Goal: Task Accomplishment & Management: Use online tool/utility

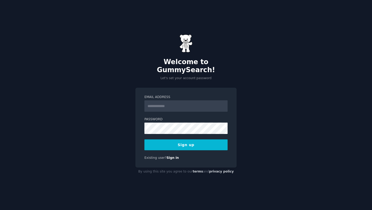
click at [174, 106] on input "Email Address" at bounding box center [185, 105] width 83 height 11
type input "**********"
click at [135, 119] on div "**********" at bounding box center [186, 105] width 372 height 210
click at [153, 117] on label "Password" at bounding box center [185, 119] width 83 height 5
click at [154, 103] on input "Email Address" at bounding box center [185, 105] width 83 height 11
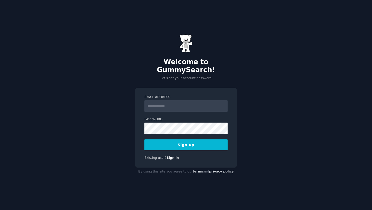
type input "**********"
click at [163, 139] on button "Sign up" at bounding box center [185, 144] width 83 height 11
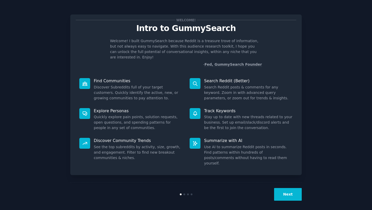
click at [287, 189] on button "Next" at bounding box center [288, 194] width 28 height 13
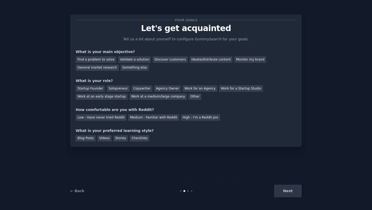
click at [287, 189] on div "Next" at bounding box center [263, 191] width 77 height 13
click at [86, 61] on div "Find a problem to solve" at bounding box center [96, 59] width 41 height 6
click at [85, 89] on div "Startup Founder" at bounding box center [90, 88] width 29 height 6
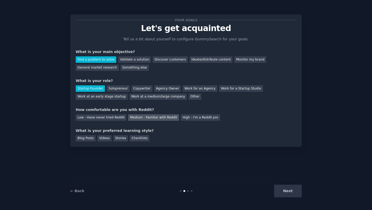
click at [130, 116] on div "Medium - Familiar with Reddit" at bounding box center [153, 117] width 51 height 6
click at [132, 139] on div "Checklists" at bounding box center [140, 138] width 20 height 6
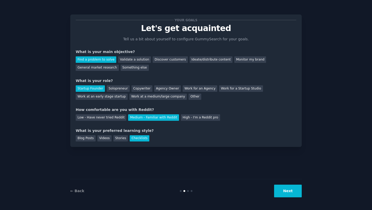
click at [103, 142] on div "Your goals Let's get acquainted Tell us a bit about yourself to configure Gummy…" at bounding box center [186, 80] width 232 height 132
click at [103, 140] on div "Videos" at bounding box center [104, 138] width 14 height 6
click at [133, 139] on div "Checklists" at bounding box center [140, 138] width 20 height 6
click at [103, 138] on div "Videos" at bounding box center [104, 138] width 14 height 6
click at [290, 190] on button "Next" at bounding box center [288, 191] width 28 height 13
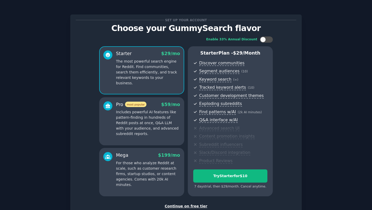
click at [180, 208] on div "Continue on free tier" at bounding box center [186, 205] width 221 height 5
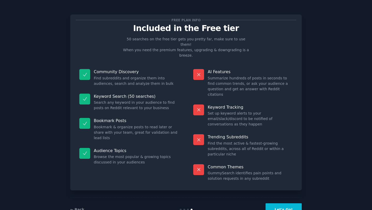
click at [279, 203] on button "Let's Go!" at bounding box center [284, 209] width 36 height 13
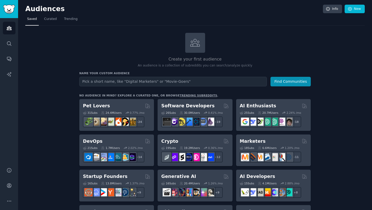
click at [89, 82] on input "text" at bounding box center [173, 82] width 188 height 10
type input "Insurance"
click at [271, 77] on button "Find Communities" at bounding box center [291, 82] width 40 height 10
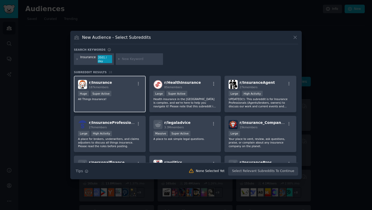
click at [111, 87] on div "r/ Insurance 187k members" at bounding box center [110, 84] width 64 height 9
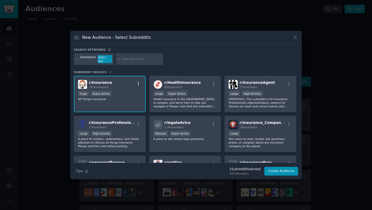
click at [139, 81] on icon "button" at bounding box center [138, 83] width 5 height 5
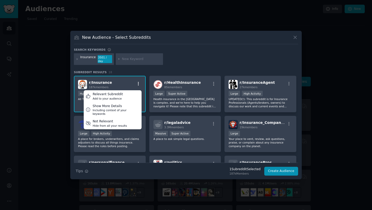
click at [139, 81] on icon "button" at bounding box center [138, 83] width 5 height 5
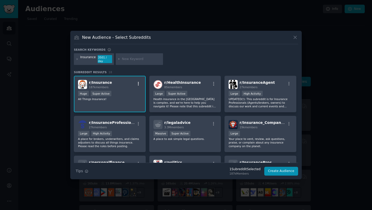
click at [139, 81] on icon "button" at bounding box center [138, 83] width 5 height 5
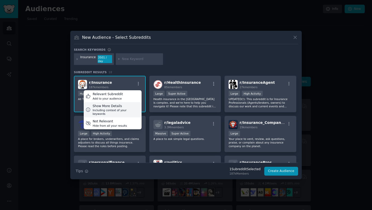
click at [132, 108] on div "Including context of your keywords" at bounding box center [116, 111] width 47 height 7
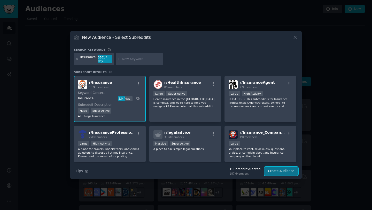
click at [288, 170] on button "Create Audience" at bounding box center [281, 171] width 34 height 9
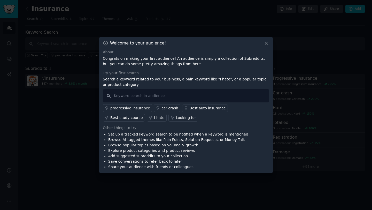
click at [154, 118] on div "I hate" at bounding box center [159, 117] width 10 height 5
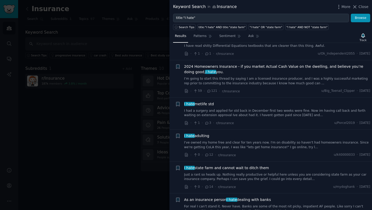
scroll to position [188, 0]
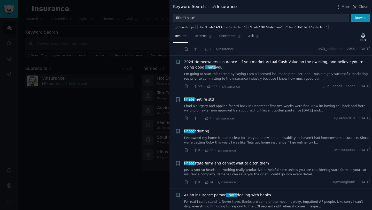
click at [126, 75] on div at bounding box center [186, 105] width 372 height 210
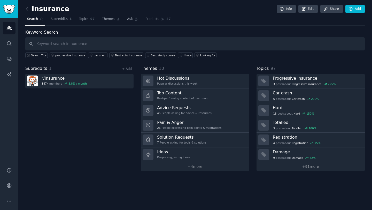
click at [32, 19] on span "Search" at bounding box center [32, 19] width 11 height 5
click at [27, 9] on icon at bounding box center [27, 8] width 5 height 5
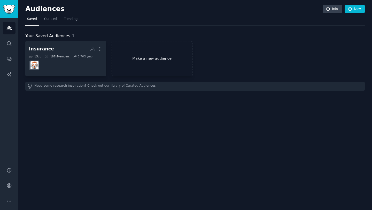
click at [146, 67] on link "Make a new audience" at bounding box center [152, 58] width 81 height 35
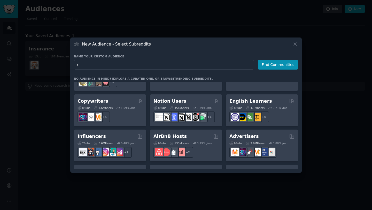
scroll to position [310, 0]
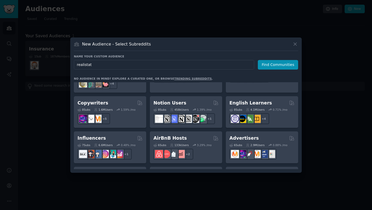
type input "realistate"
click button "Find Communities" at bounding box center [278, 65] width 40 height 10
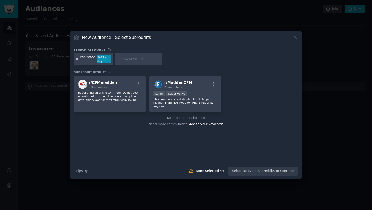
click at [77, 60] on icon at bounding box center [77, 59] width 3 height 3
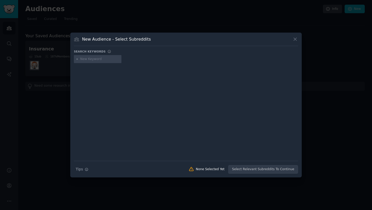
click at [90, 59] on input "text" at bounding box center [99, 59] width 39 height 5
type input "Realtor"
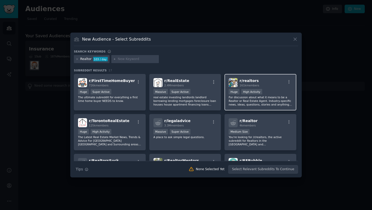
click at [280, 80] on div "r/ realtors 161k members" at bounding box center [261, 82] width 64 height 9
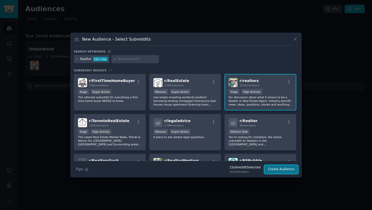
click at [282, 171] on button "Create Audience" at bounding box center [281, 169] width 34 height 9
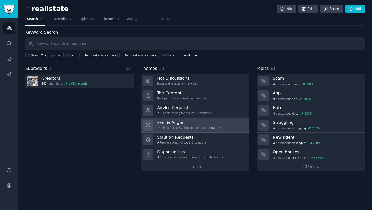
click at [155, 123] on link "Pain & Anger 14 People expressing pain points & frustrations" at bounding box center [195, 125] width 108 height 15
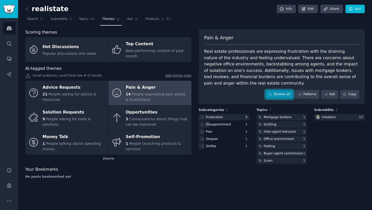
click at [274, 93] on link "Browse all" at bounding box center [280, 94] width 28 height 9
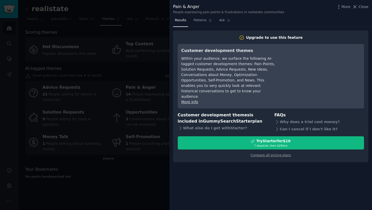
click at [132, 88] on div at bounding box center [186, 105] width 372 height 210
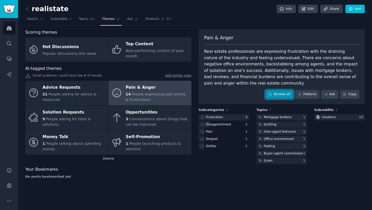
click at [277, 98] on link "Browse all" at bounding box center [280, 94] width 28 height 9
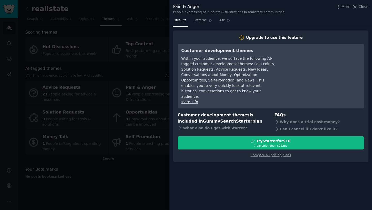
click at [141, 61] on div at bounding box center [186, 105] width 372 height 210
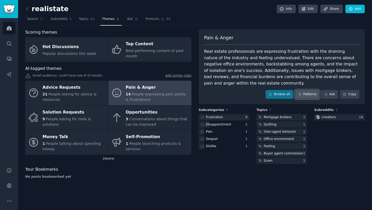
click at [312, 98] on link "Patterns" at bounding box center [307, 94] width 24 height 9
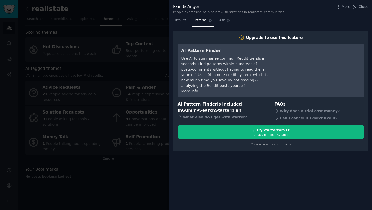
click at [160, 76] on div at bounding box center [186, 105] width 372 height 210
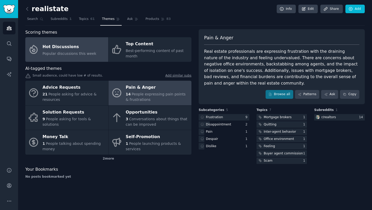
click at [59, 46] on div "Hot Discussions" at bounding box center [70, 47] width 54 height 8
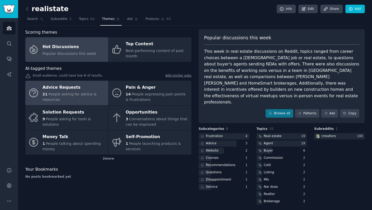
click at [66, 90] on div "Advice Requests" at bounding box center [74, 87] width 63 height 8
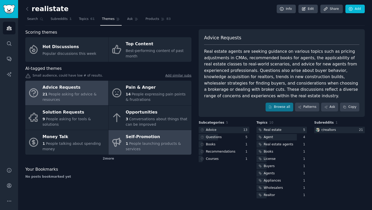
click at [139, 140] on div "Self-Promotion" at bounding box center [157, 137] width 63 height 8
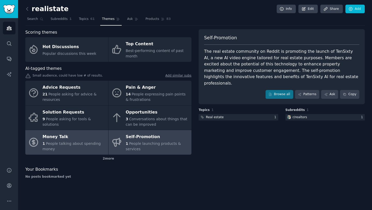
click at [85, 144] on span "People talking about spending money" at bounding box center [72, 146] width 58 height 10
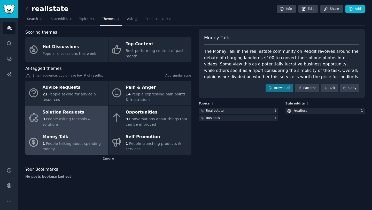
click at [81, 124] on div "9 People asking for tools & solutions" at bounding box center [74, 121] width 63 height 11
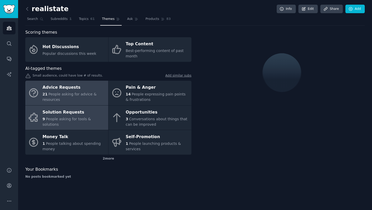
click at [69, 95] on span "People asking for advice & resources" at bounding box center [70, 97] width 54 height 10
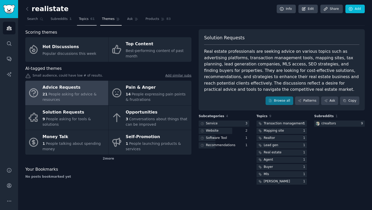
click at [85, 16] on link "Topics 61" at bounding box center [86, 20] width 19 height 11
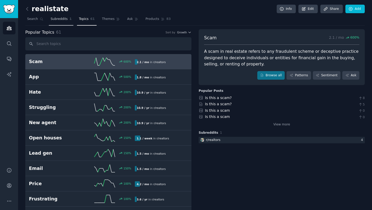
click at [61, 20] on span "Subreddits" at bounding box center [59, 19] width 17 height 5
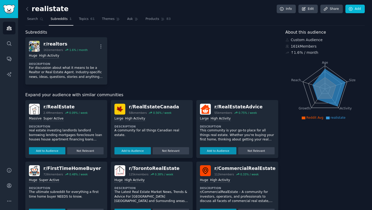
click at [93, 105] on div "r/ RealEstate 2.4M members 0.09 % / week" at bounding box center [66, 109] width 75 height 11
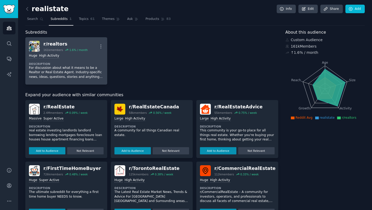
click at [82, 73] on p "For discussion about what it means to be a Realtor or Real Estate Agent. Indust…" at bounding box center [66, 73] width 75 height 14
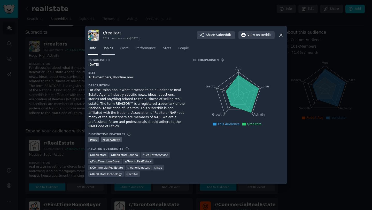
click at [113, 51] on link "Topics" at bounding box center [108, 49] width 13 height 11
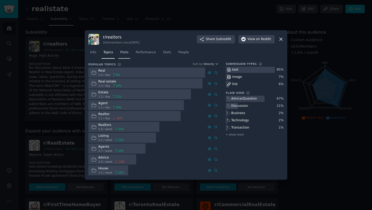
click at [126, 51] on span "Posts" at bounding box center [124, 52] width 8 height 5
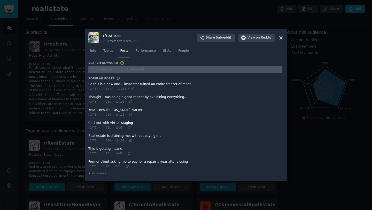
click at [143, 70] on input "text" at bounding box center [185, 69] width 194 height 7
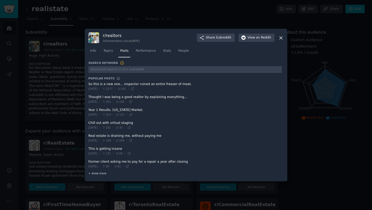
click at [98, 174] on span "+ show more" at bounding box center [97, 173] width 18 height 4
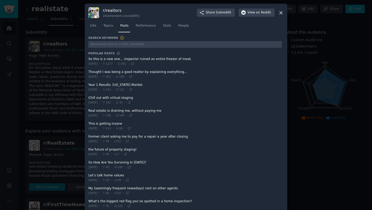
click at [103, 110] on span at bounding box center [185, 113] width 194 height 13
click at [37, 127] on div at bounding box center [186, 105] width 372 height 210
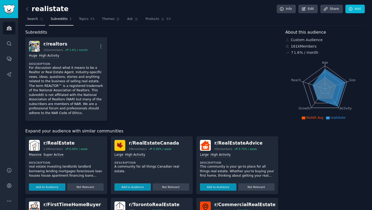
click at [30, 20] on span "Search" at bounding box center [32, 19] width 11 height 5
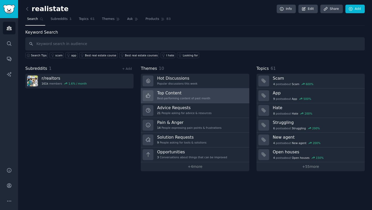
click at [172, 95] on h3 "Top Content" at bounding box center [183, 92] width 53 height 5
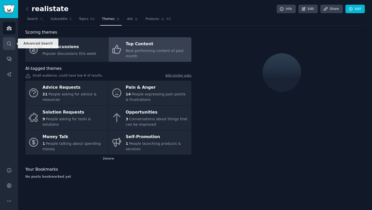
click at [11, 43] on icon "Sidebar" at bounding box center [8, 43] width 5 height 5
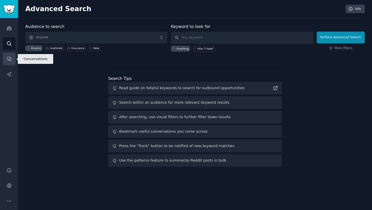
click at [11, 56] on icon "Sidebar" at bounding box center [8, 58] width 5 height 5
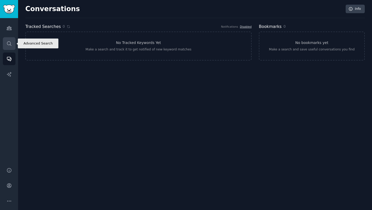
click at [9, 37] on link "Search" at bounding box center [9, 43] width 13 height 13
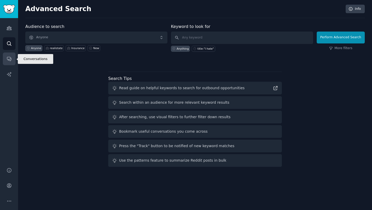
click at [8, 55] on link "Conversations" at bounding box center [9, 58] width 13 height 13
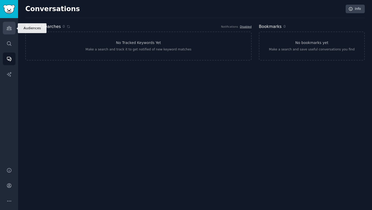
click at [11, 28] on icon "Sidebar" at bounding box center [9, 28] width 5 height 4
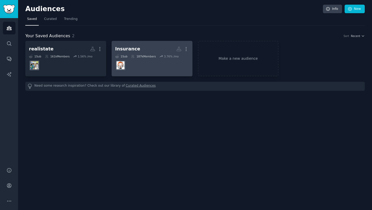
click at [175, 68] on dd at bounding box center [152, 65] width 74 height 14
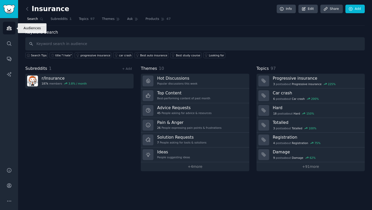
click at [5, 28] on link "Audiences" at bounding box center [9, 28] width 13 height 13
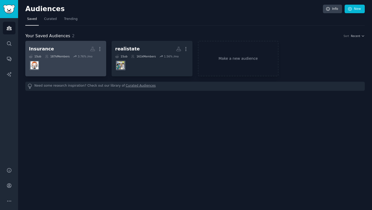
click at [60, 59] on dd at bounding box center [66, 65] width 74 height 14
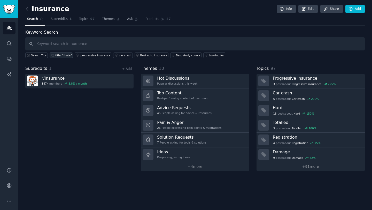
click at [62, 54] on div "title:"I hate"" at bounding box center [63, 56] width 17 height 4
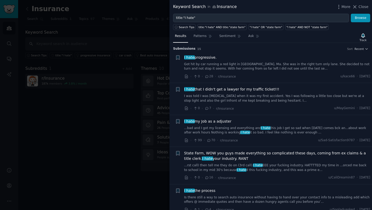
click at [87, 137] on div at bounding box center [186, 105] width 372 height 210
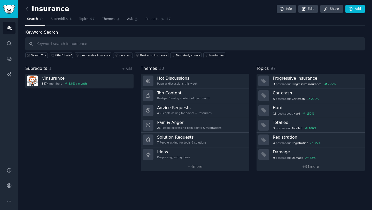
click at [29, 9] on icon at bounding box center [27, 8] width 5 height 5
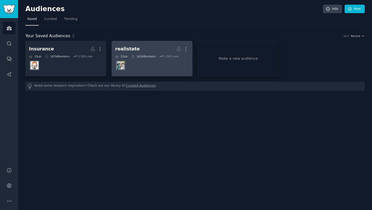
click at [135, 52] on h2 "realistate More" at bounding box center [152, 48] width 74 height 9
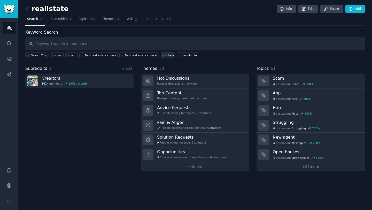
click at [168, 55] on div "I hate" at bounding box center [170, 56] width 8 height 4
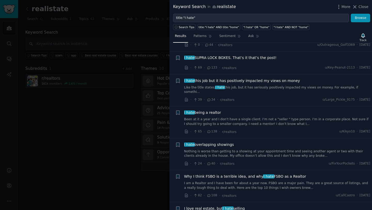
scroll to position [88, 0]
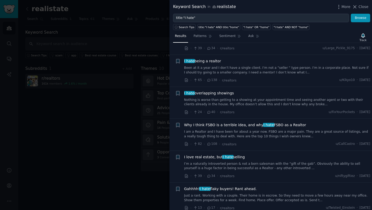
click at [211, 154] on span "I love real estate, but I hate selling" at bounding box center [214, 156] width 61 height 5
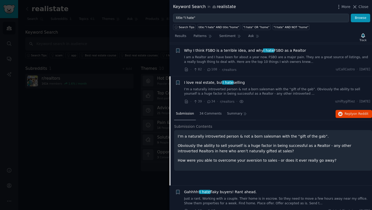
scroll to position [166, 0]
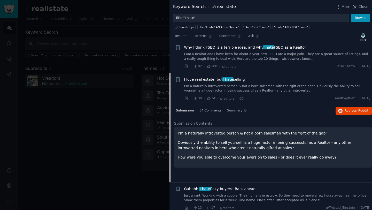
click at [200, 108] on span "34 Comments" at bounding box center [211, 110] width 22 height 5
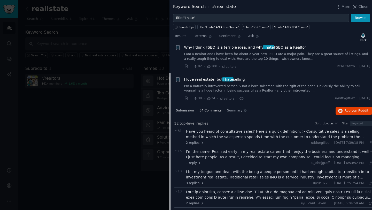
click at [186, 108] on span "Submission" at bounding box center [185, 110] width 18 height 5
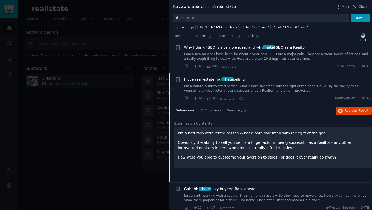
click at [212, 105] on div "34 Comments" at bounding box center [211, 111] width 26 height 12
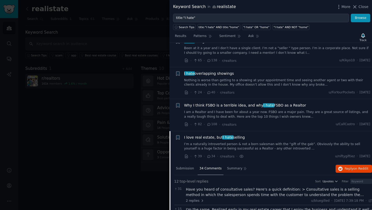
scroll to position [0, 0]
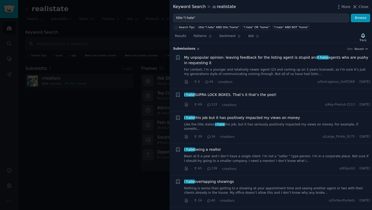
click at [68, 67] on div at bounding box center [186, 105] width 372 height 210
